Goal: Information Seeking & Learning: Learn about a topic

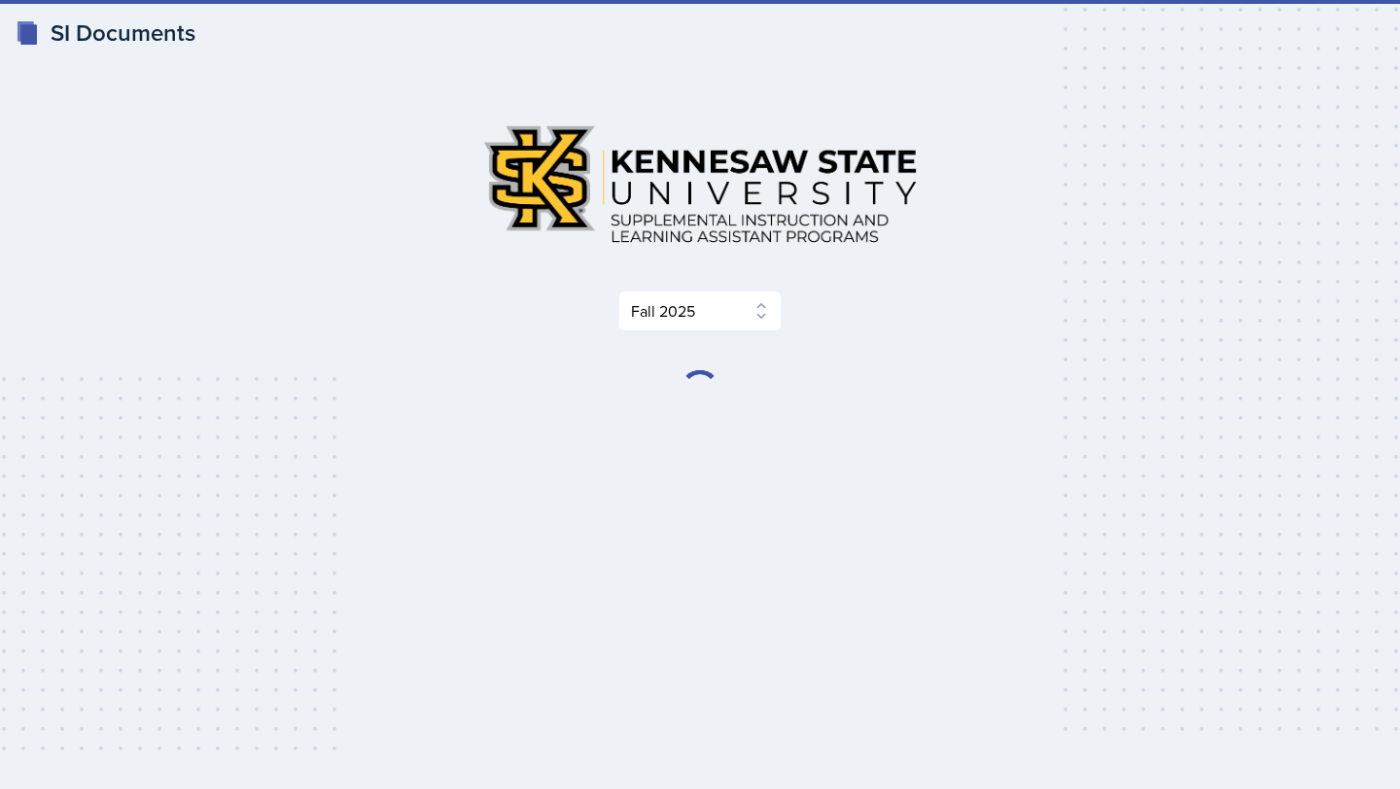
select select "2bed604d-1099-4043-b1bc-2365e8740244"
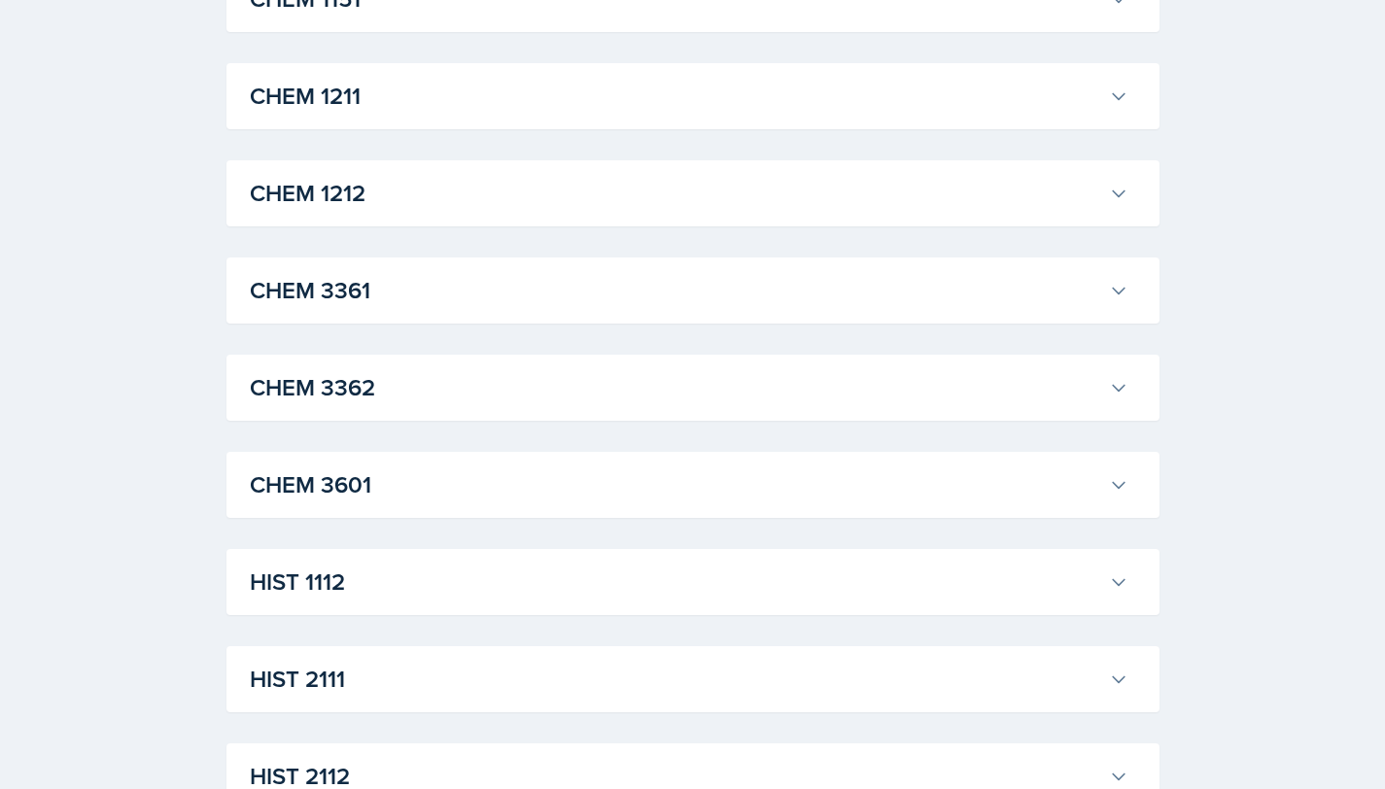
scroll to position [999, 0]
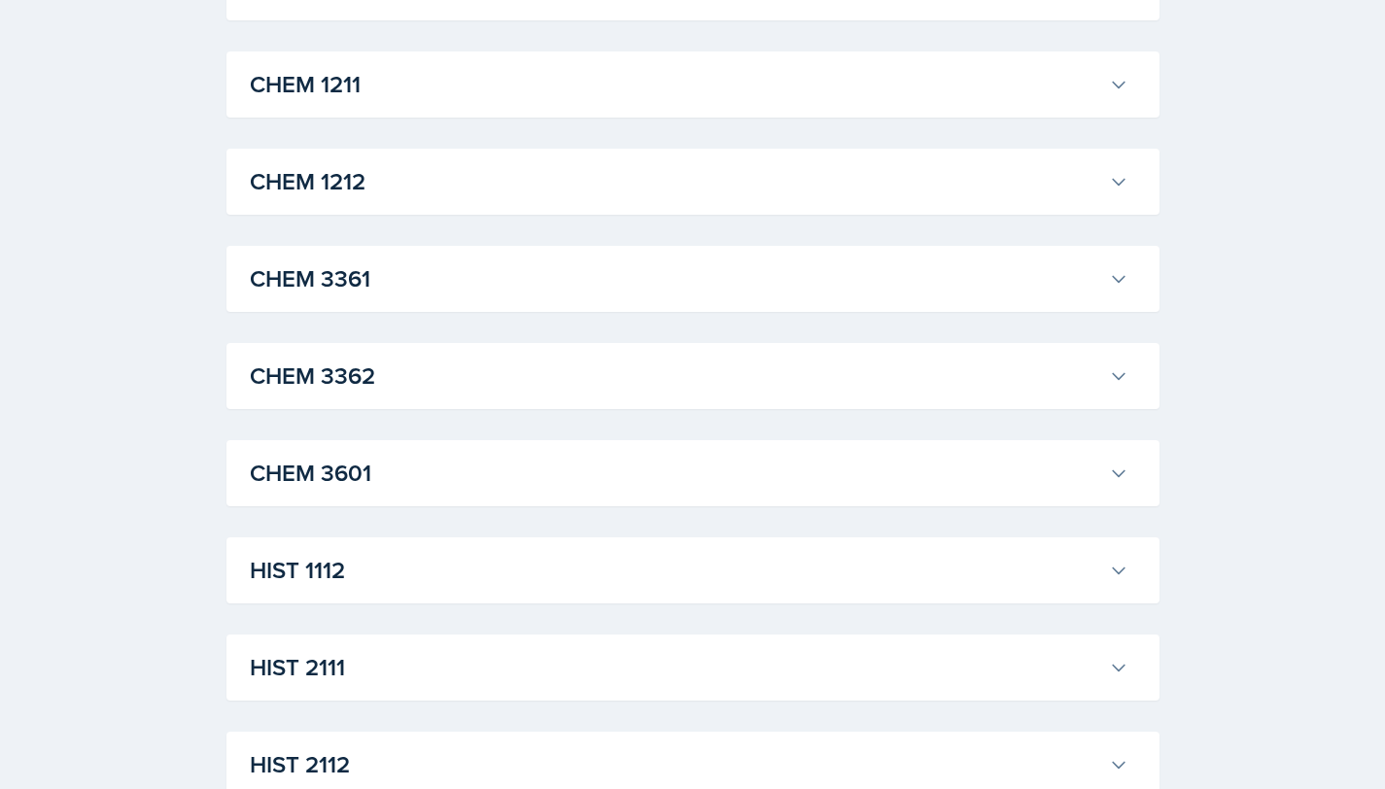
click at [482, 281] on h3 "CHEM 3361" at bounding box center [675, 278] width 851 height 35
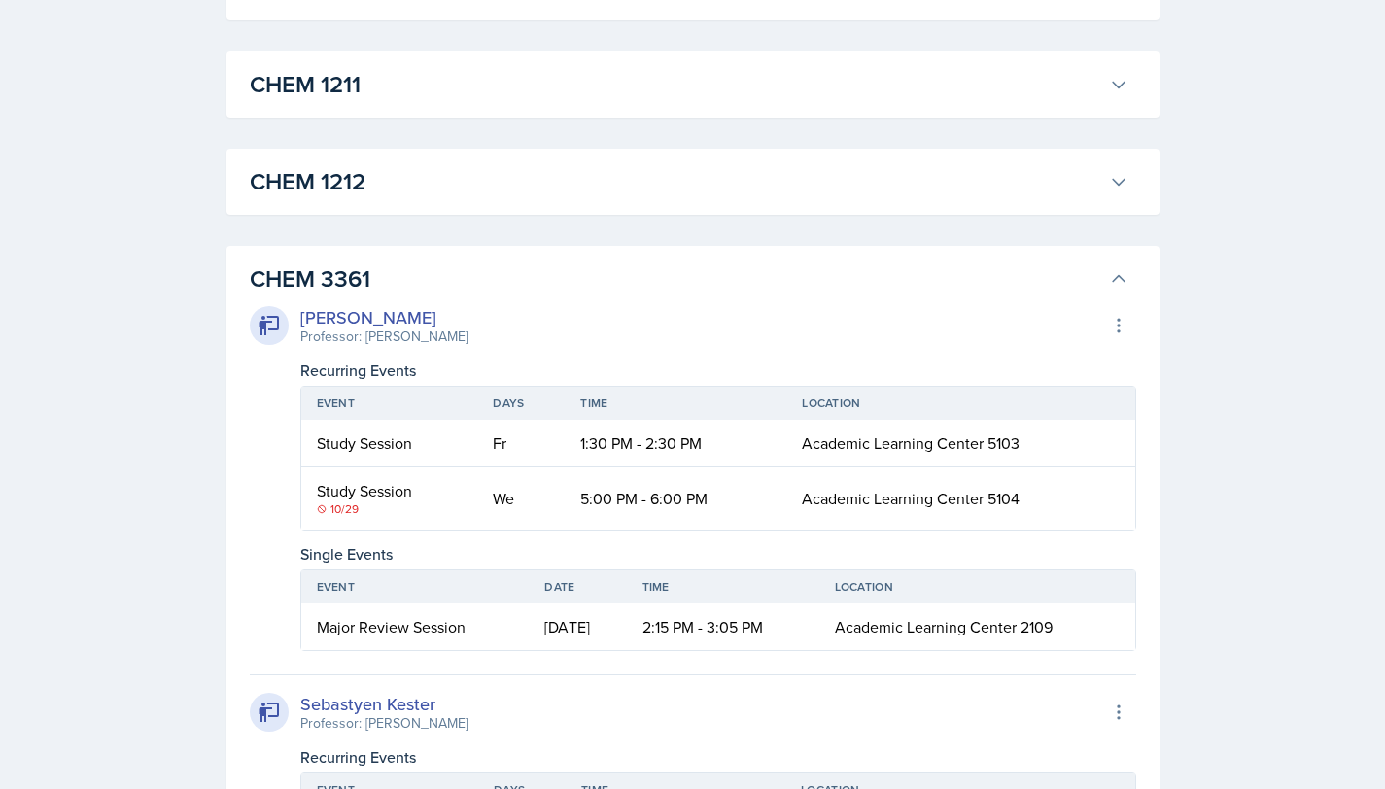
click at [482, 281] on h3 "CHEM 3361" at bounding box center [675, 278] width 851 height 35
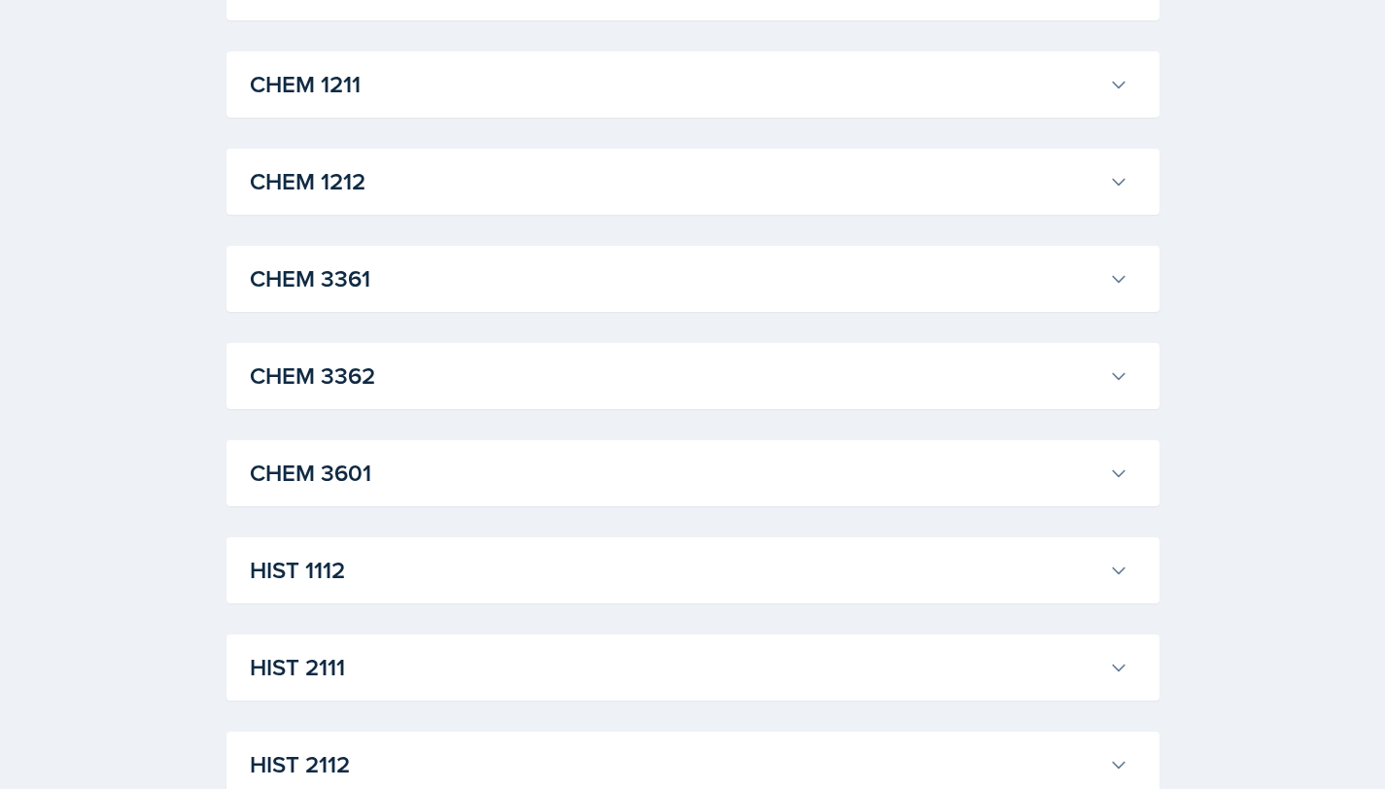
click at [464, 273] on h3 "CHEM 3361" at bounding box center [675, 278] width 851 height 35
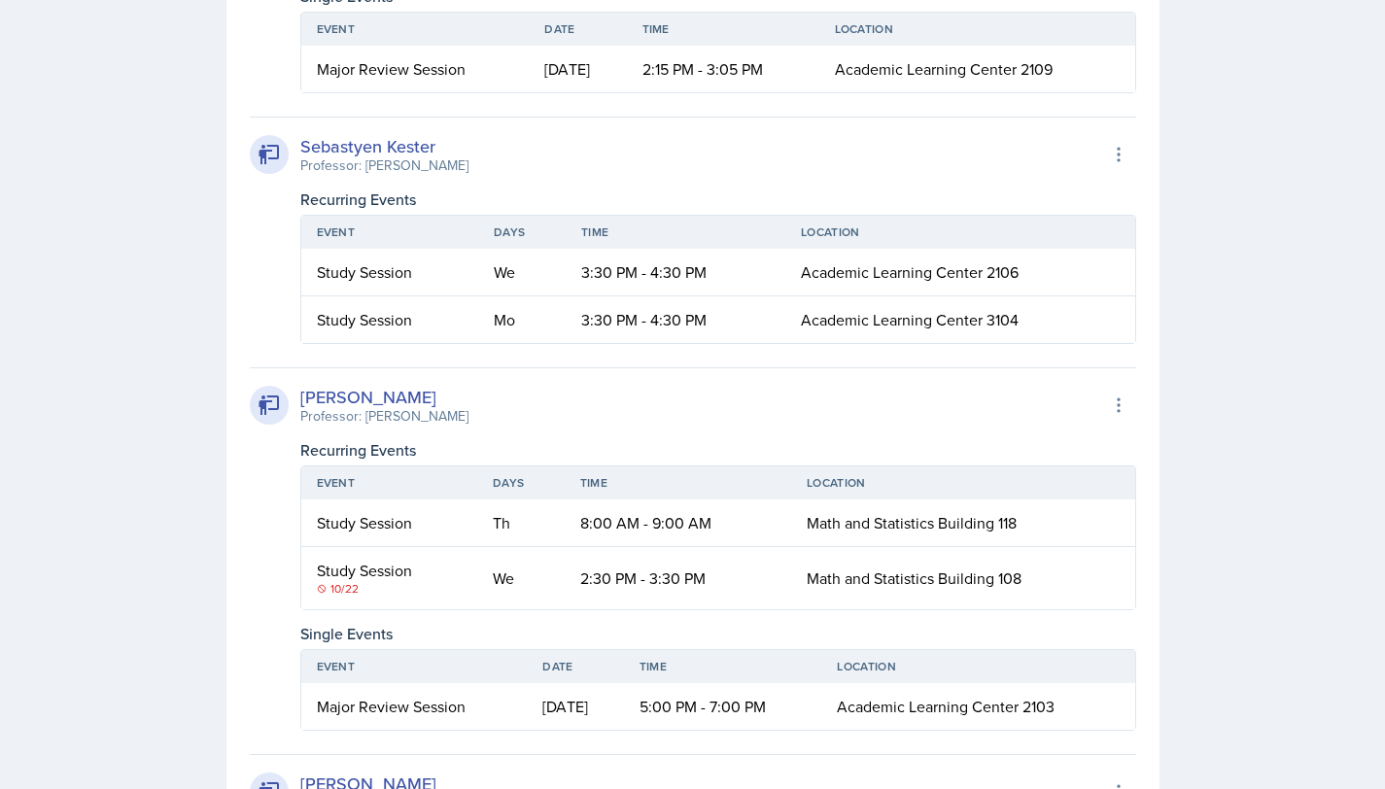
scroll to position [1558, 0]
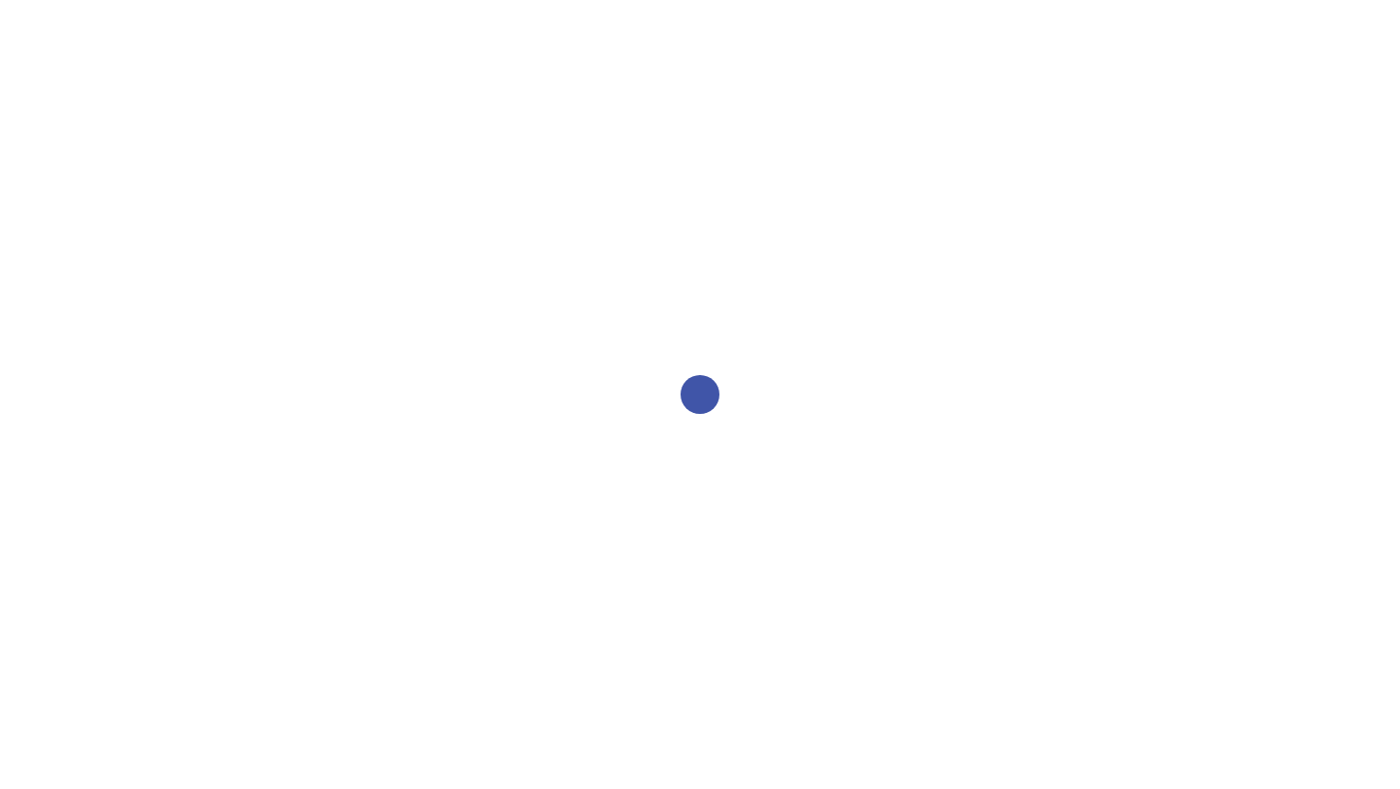
select select "2bed604d-1099-4043-b1bc-2365e8740244"
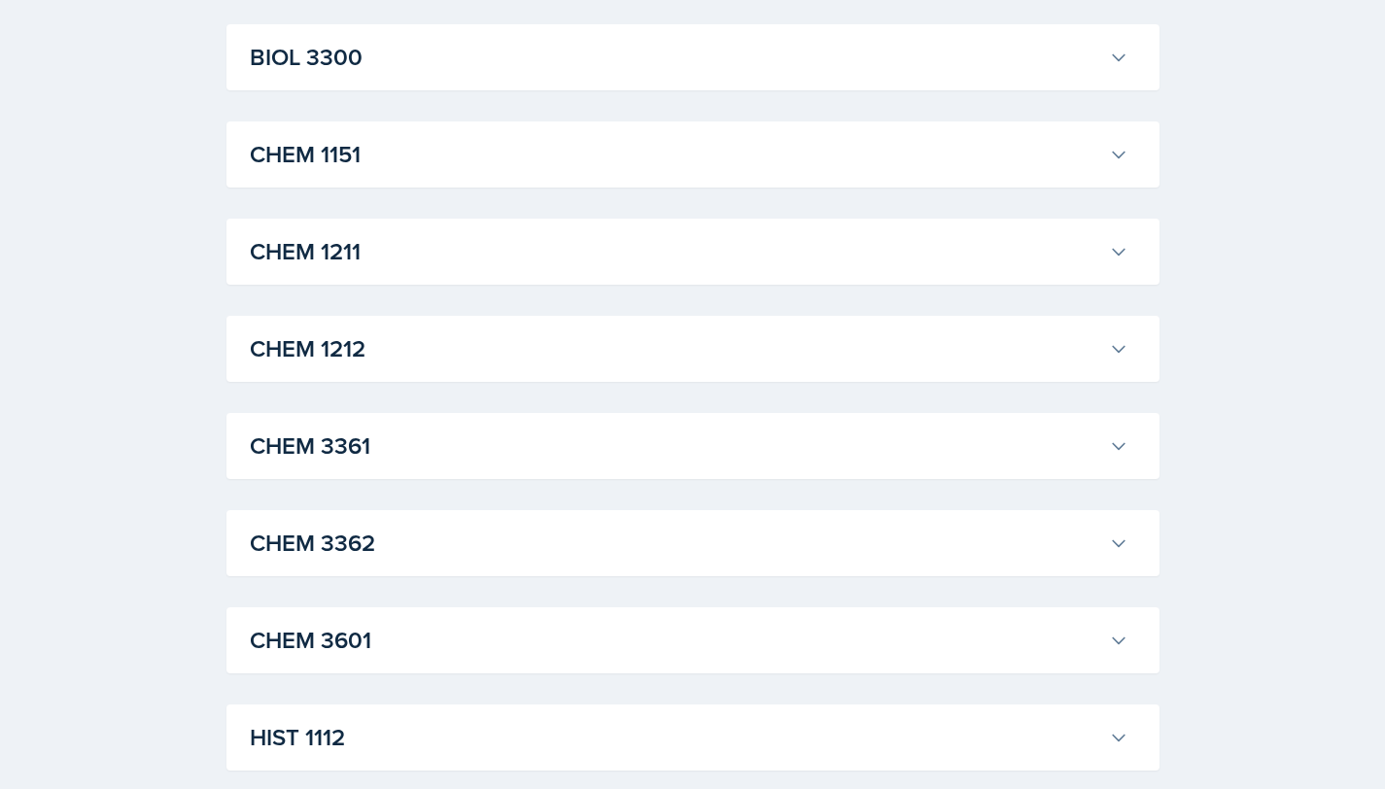
scroll to position [835, 0]
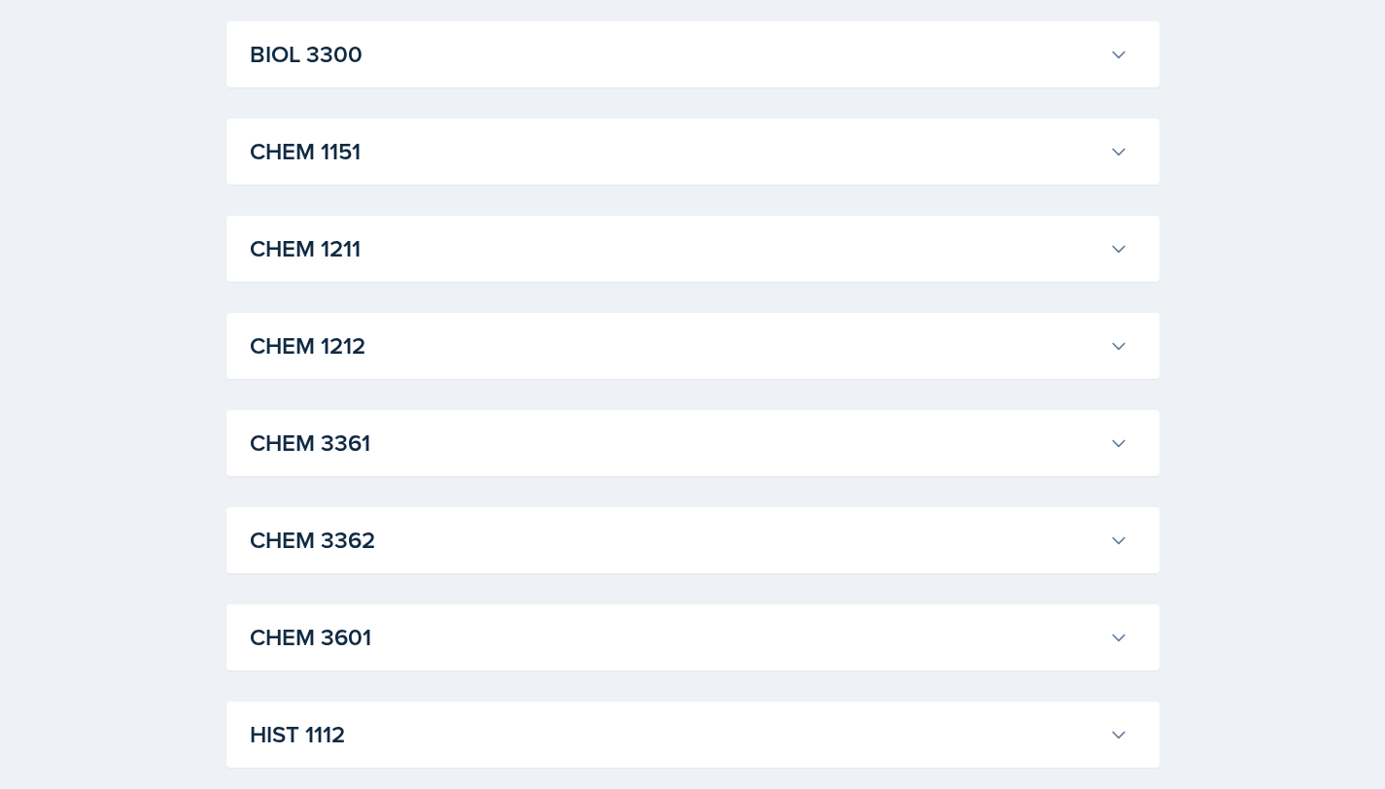
click at [603, 412] on div "CHEM 3361 Neha Prabakaran Professor: John Haseltine Export to Google Calendar R…" at bounding box center [692, 443] width 933 height 66
click at [591, 435] on h3 "CHEM 3361" at bounding box center [675, 443] width 851 height 35
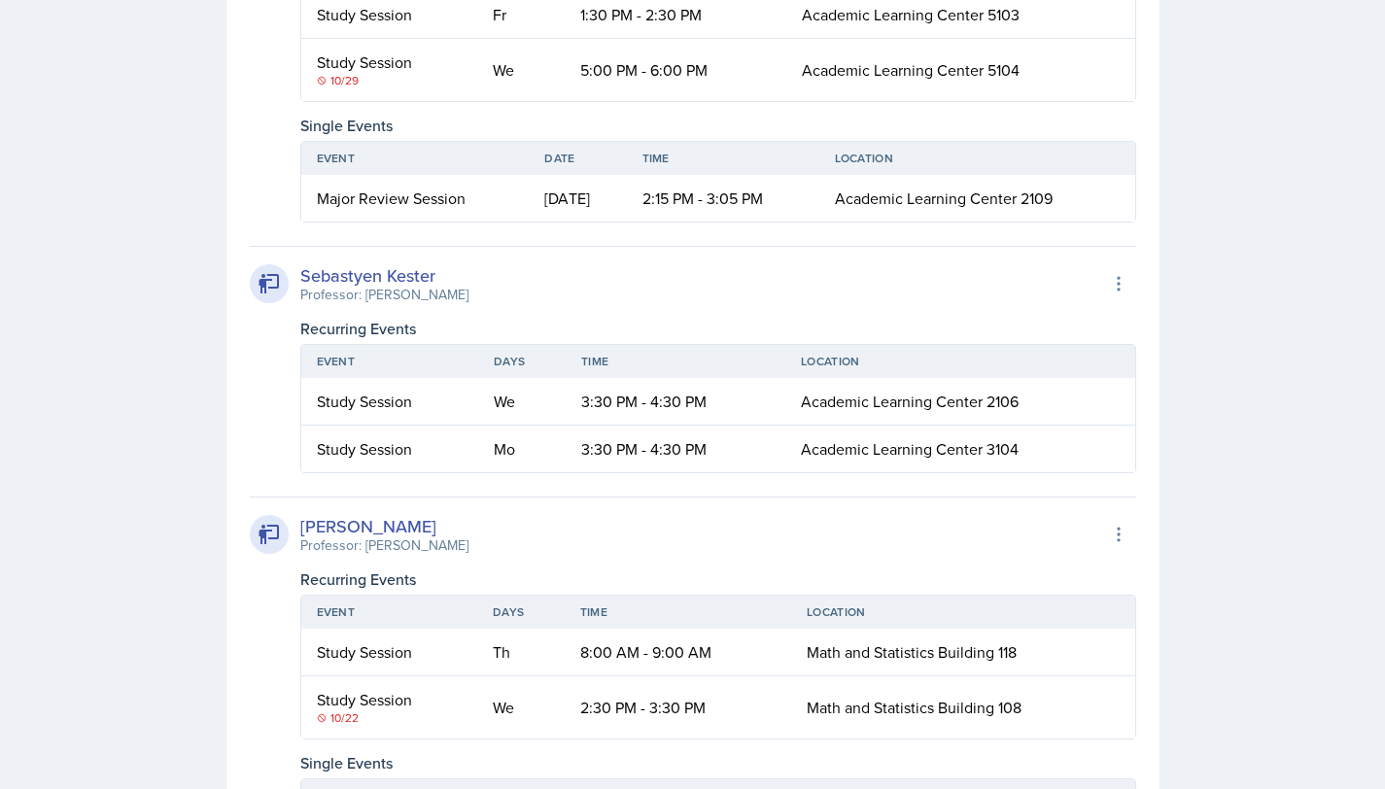
scroll to position [1439, 0]
